Goal: Task Accomplishment & Management: Complete application form

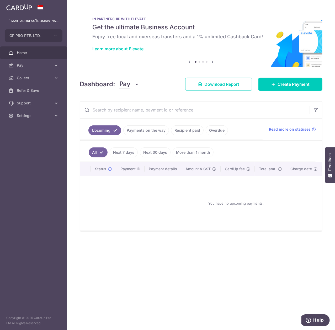
click at [137, 132] on link "Payments on the way" at bounding box center [146, 131] width 46 height 10
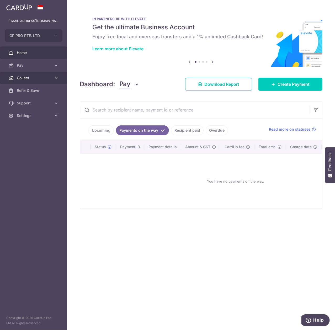
drag, startPoint x: 26, startPoint y: 77, endPoint x: 35, endPoint y: 79, distance: 9.6
click at [26, 77] on span "Collect" at bounding box center [34, 77] width 35 height 5
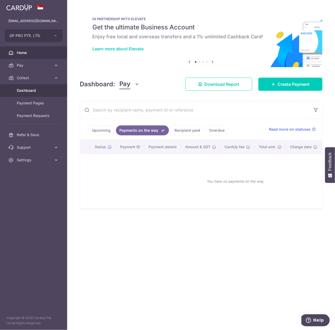
click at [48, 94] on link "Dashboard" at bounding box center [33, 90] width 67 height 13
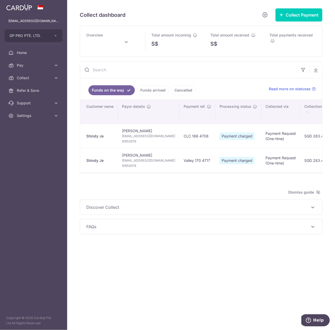
click at [148, 92] on link "Funds arrived" at bounding box center [153, 90] width 32 height 10
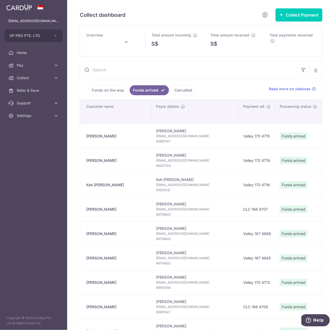
type input "September 2025"
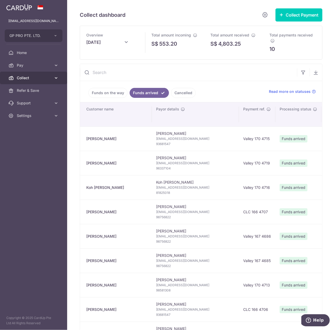
click at [40, 81] on link "Collect" at bounding box center [33, 78] width 67 height 13
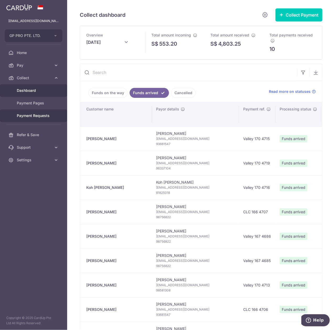
click at [41, 114] on span "Payment Requests" at bounding box center [34, 115] width 35 height 5
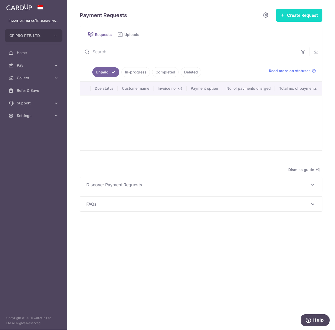
click at [295, 15] on button "Create Request" at bounding box center [300, 15] width 46 height 13
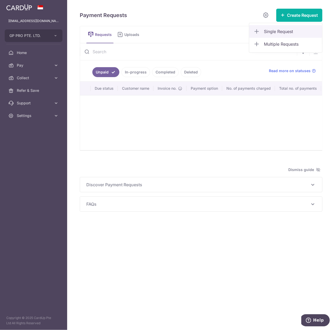
click at [294, 32] on span "Single Request" at bounding box center [291, 31] width 54 height 6
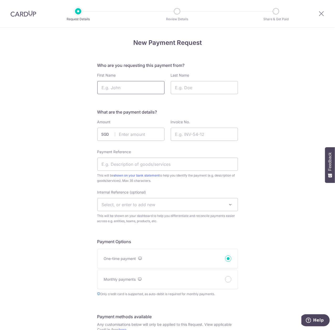
click at [134, 87] on input "First Name" at bounding box center [130, 87] width 67 height 13
type input "Joi"
click at [181, 85] on input "Last Name" at bounding box center [204, 87] width 67 height 13
type input "Chua"
drag, startPoint x: 140, startPoint y: 134, endPoint x: 204, endPoint y: 114, distance: 66.5
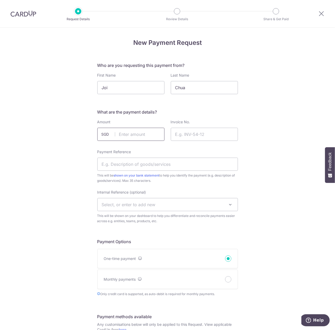
click at [140, 134] on input "text" at bounding box center [130, 134] width 67 height 13
type input "850.20"
click at [213, 135] on input "Invoice No." at bounding box center [204, 134] width 67 height 13
type input "4722"
click at [252, 130] on div "New Payment Request Who are you requesting this payment from? First Name Joi La…" at bounding box center [167, 311] width 335 height 566
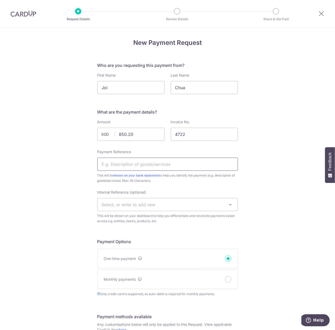
click at [176, 162] on input "Payment Reference" at bounding box center [167, 164] width 141 height 13
drag, startPoint x: 112, startPoint y: 165, endPoint x: 116, endPoint y: 165, distance: 3.9
click at [116, 165] on input "CLC 150 4535" at bounding box center [167, 164] width 141 height 13
click at [126, 165] on input "CLC 167 4535" at bounding box center [167, 164] width 141 height 13
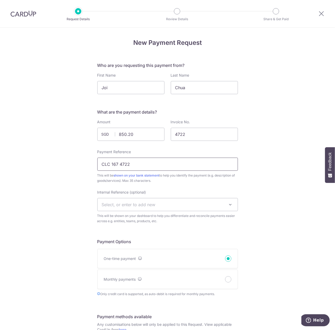
type input "CLC 167 4722"
click at [292, 184] on div "New Payment Request Who are you requesting this payment from? First Name Joi La…" at bounding box center [167, 311] width 335 height 566
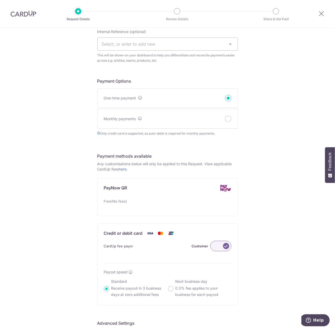
scroll to position [175, 0]
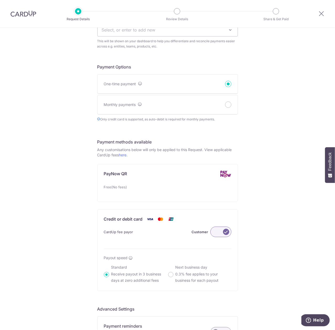
click at [221, 232] on label at bounding box center [221, 232] width 21 height 11
click at [0, 0] on input "Customer" at bounding box center [0, 0] width 0 height 0
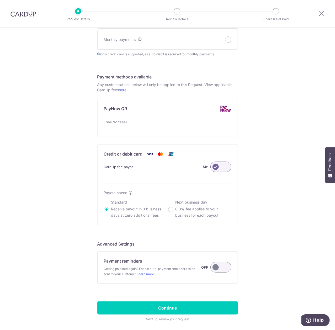
scroll to position [264, 0]
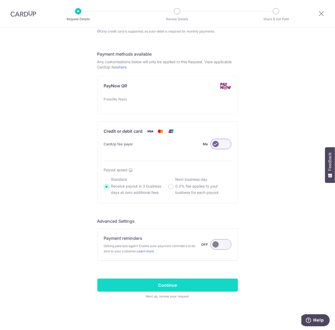
click at [190, 282] on input "Continue" at bounding box center [167, 285] width 141 height 13
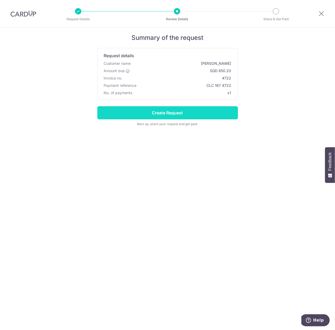
click at [189, 111] on input "Create Request" at bounding box center [167, 112] width 141 height 13
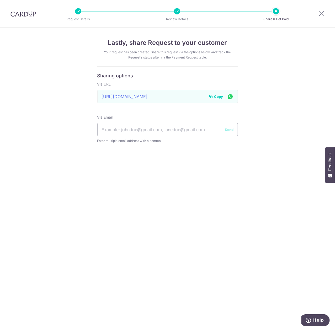
click at [215, 96] on span "Copy" at bounding box center [219, 96] width 9 height 5
click at [325, 14] on icon at bounding box center [322, 13] width 6 height 7
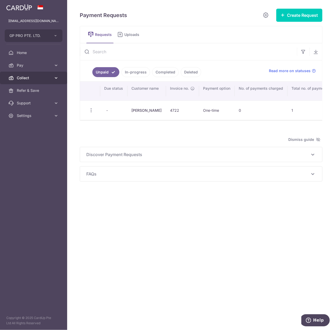
click at [57, 77] on icon at bounding box center [56, 77] width 5 height 5
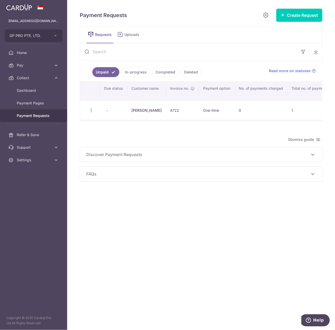
click at [41, 119] on link "Payment Requests" at bounding box center [33, 116] width 67 height 13
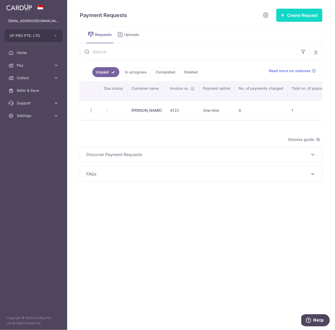
click at [308, 17] on button "Create Request" at bounding box center [300, 15] width 46 height 13
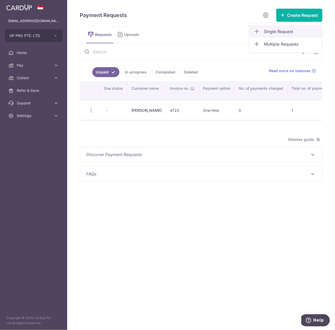
click at [284, 30] on span "Single Request" at bounding box center [291, 31] width 54 height 6
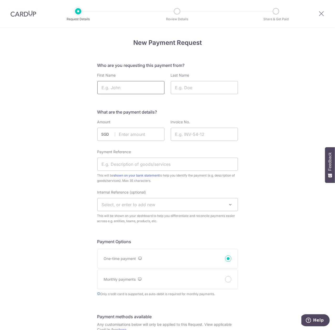
click at [145, 92] on input "First Name" at bounding box center [130, 87] width 67 height 13
type input "[PERSON_NAME]"
type input "Au"
click at [132, 131] on input "text" at bounding box center [130, 134] width 67 height 13
type input "283.40"
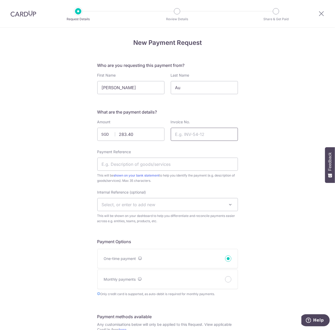
click at [204, 133] on input "Invoice No." at bounding box center [204, 134] width 67 height 13
type input "4721"
click at [285, 102] on div "New Payment Request Who are you requesting this payment from? First Name [PERSO…" at bounding box center [167, 311] width 335 height 566
click at [219, 165] on input "Payment Reference" at bounding box center [167, 164] width 141 height 13
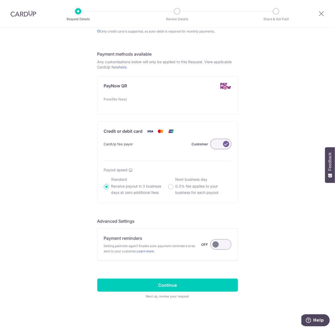
scroll to position [264, 0]
type input "CLC 167 4721"
click at [221, 143] on label at bounding box center [221, 144] width 21 height 11
click at [0, 0] on input "Customer" at bounding box center [0, 0] width 0 height 0
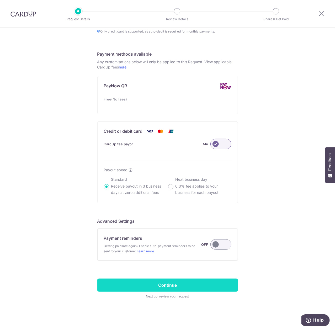
click at [224, 286] on input "Continue" at bounding box center [167, 285] width 141 height 13
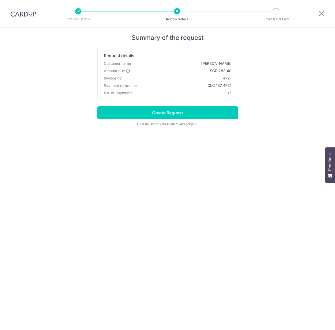
click at [162, 117] on input "Create Request" at bounding box center [167, 112] width 141 height 13
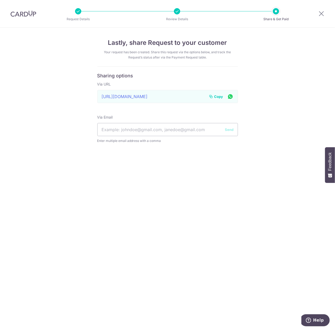
drag, startPoint x: 217, startPoint y: 94, endPoint x: 203, endPoint y: 96, distance: 13.8
click at [217, 94] on span "Copy" at bounding box center [219, 96] width 9 height 5
click at [320, 14] on icon at bounding box center [322, 13] width 6 height 7
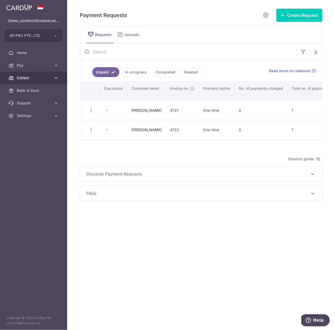
click at [52, 79] on link "Collect" at bounding box center [33, 78] width 67 height 13
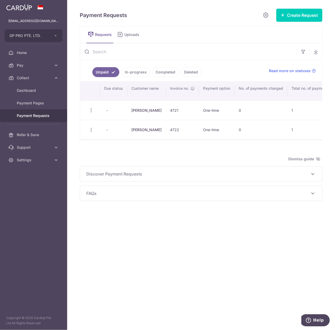
click at [51, 113] on link "Payment Requests" at bounding box center [33, 116] width 67 height 13
click at [141, 73] on link "In-progress" at bounding box center [136, 72] width 29 height 10
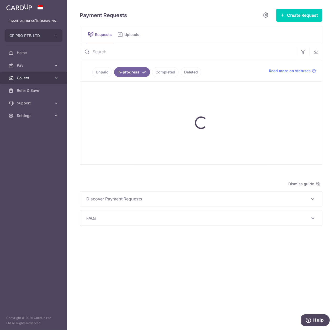
click at [58, 78] on icon at bounding box center [56, 77] width 5 height 5
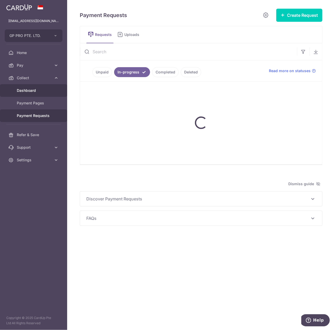
click at [50, 94] on link "Dashboard" at bounding box center [33, 90] width 67 height 13
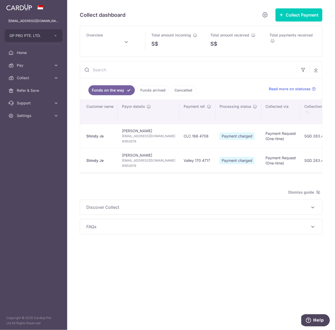
click at [161, 93] on link "Funds arrived" at bounding box center [153, 90] width 32 height 10
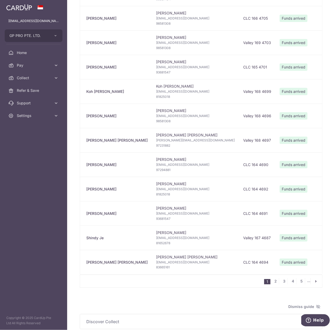
scroll to position [350, 0]
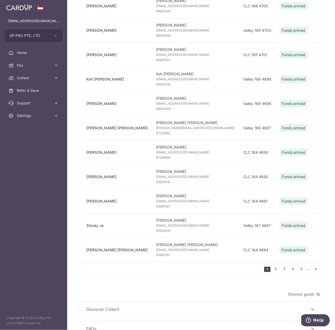
type input "September 2025"
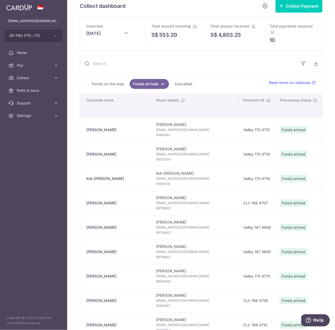
scroll to position [0, 0]
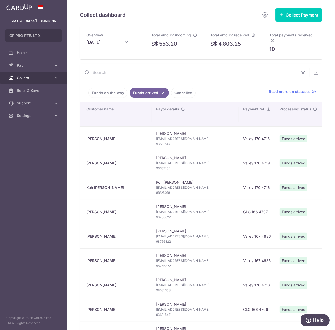
click at [50, 80] on span "Collect" at bounding box center [34, 77] width 35 height 5
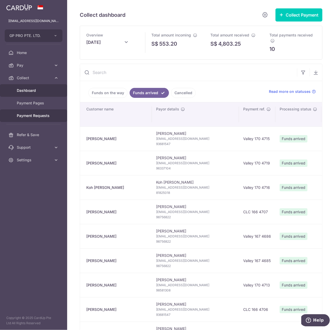
click at [51, 117] on span "Payment Requests" at bounding box center [34, 115] width 35 height 5
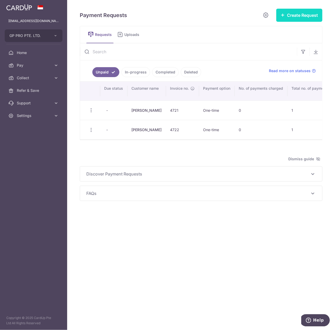
click at [300, 19] on button "Create Request" at bounding box center [300, 15] width 46 height 13
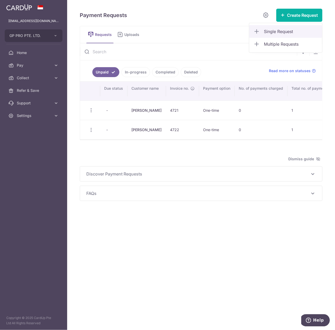
click at [288, 33] on span "Single Request" at bounding box center [291, 31] width 54 height 6
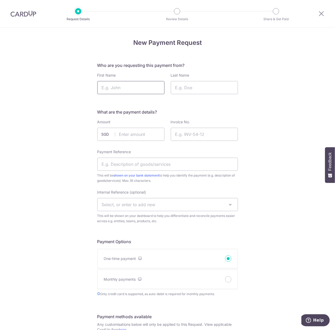
drag, startPoint x: 0, startPoint y: 0, endPoint x: 143, endPoint y: 82, distance: 165.3
click at [143, 82] on input "First Name" at bounding box center [130, 87] width 67 height 13
type input "Shindy"
click at [176, 87] on input "Last Name" at bounding box center [204, 87] width 67 height 13
type input "Je"
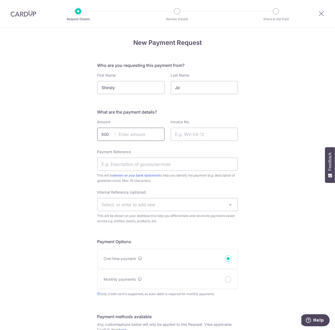
click at [140, 138] on input "text" at bounding box center [130, 134] width 67 height 13
type input "566.80"
click at [202, 132] on input "Invoice No." at bounding box center [204, 134] width 67 height 13
type input "4723"
click at [297, 140] on div "New Payment Request Who are you requesting this payment from? First Name Shindy…" at bounding box center [167, 311] width 335 height 566
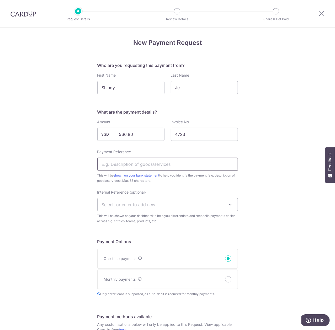
click at [196, 170] on input "Payment Reference" at bounding box center [167, 164] width 141 height 13
type input "CLC 167 4723"
click at [34, 201] on div "New Payment Request Who are you requesting this payment from? First Name Shindy…" at bounding box center [167, 311] width 335 height 566
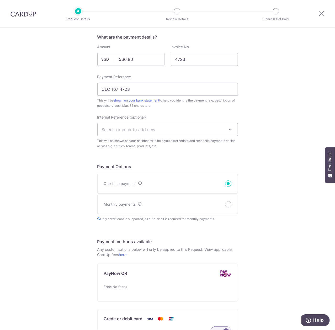
scroll to position [140, 0]
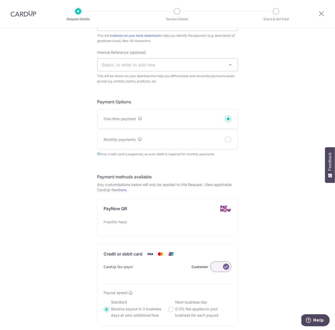
click at [217, 268] on label at bounding box center [221, 267] width 21 height 11
click at [0, 0] on input "Customer" at bounding box center [0, 0] width 0 height 0
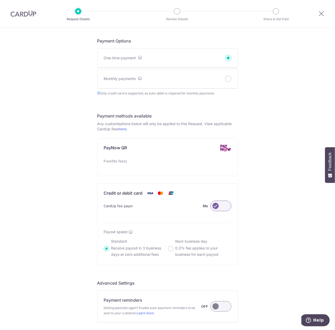
scroll to position [264, 0]
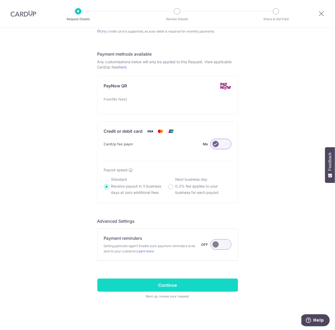
click at [219, 287] on input "Continue" at bounding box center [167, 285] width 141 height 13
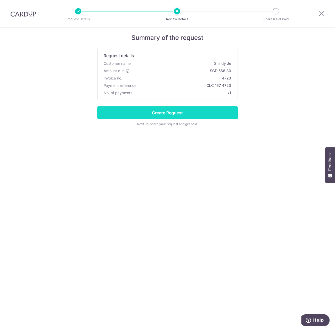
click at [203, 113] on input "Create Request" at bounding box center [167, 112] width 141 height 13
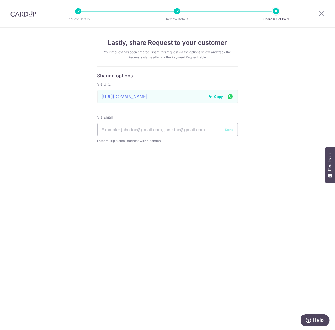
click at [215, 95] on span "Copy" at bounding box center [219, 96] width 9 height 5
